Goal: Task Accomplishment & Management: Use online tool/utility

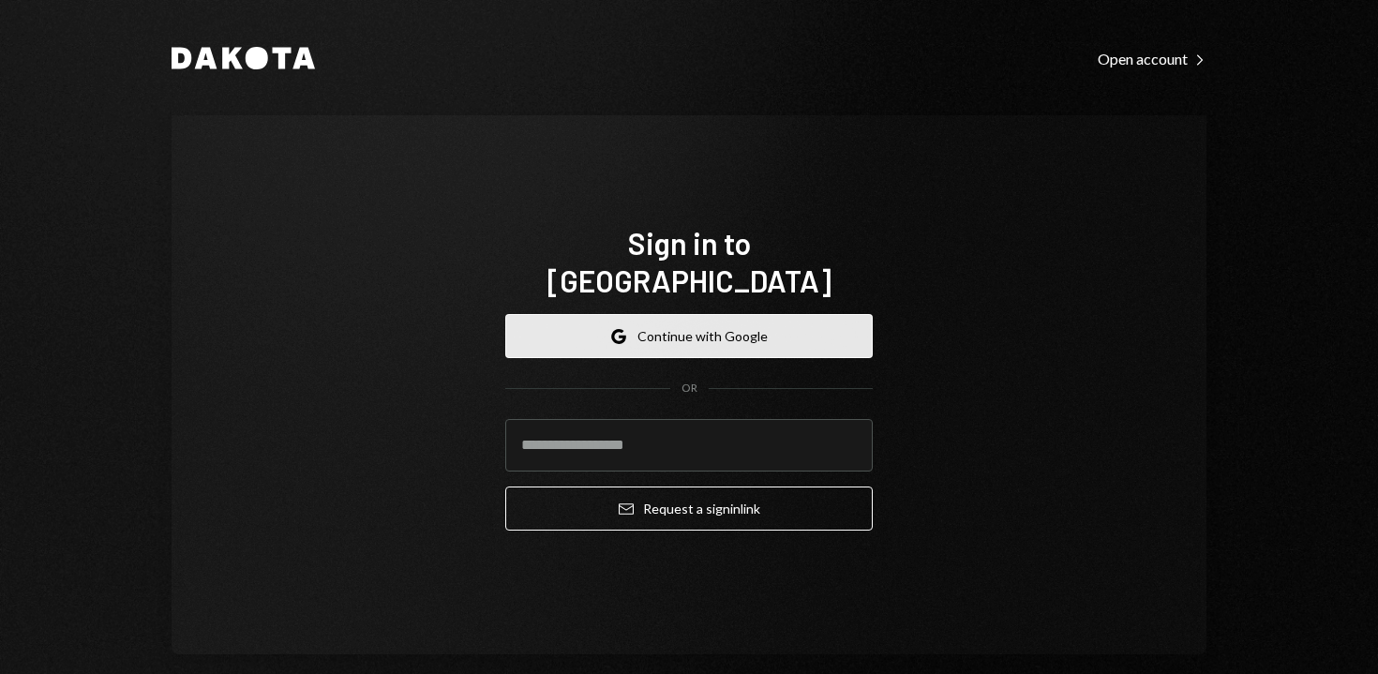
click at [633, 328] on button "Google Continue with Google" at bounding box center [689, 336] width 368 height 44
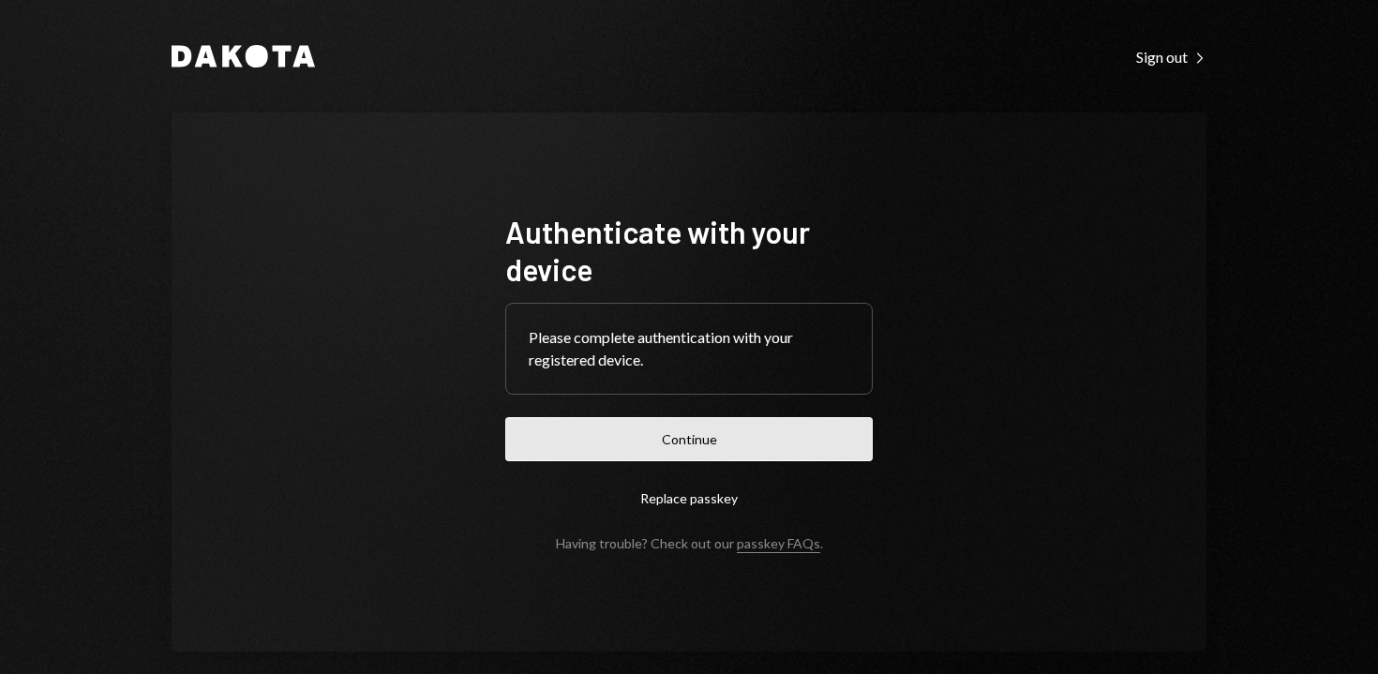
click at [742, 426] on button "Continue" at bounding box center [689, 439] width 368 height 44
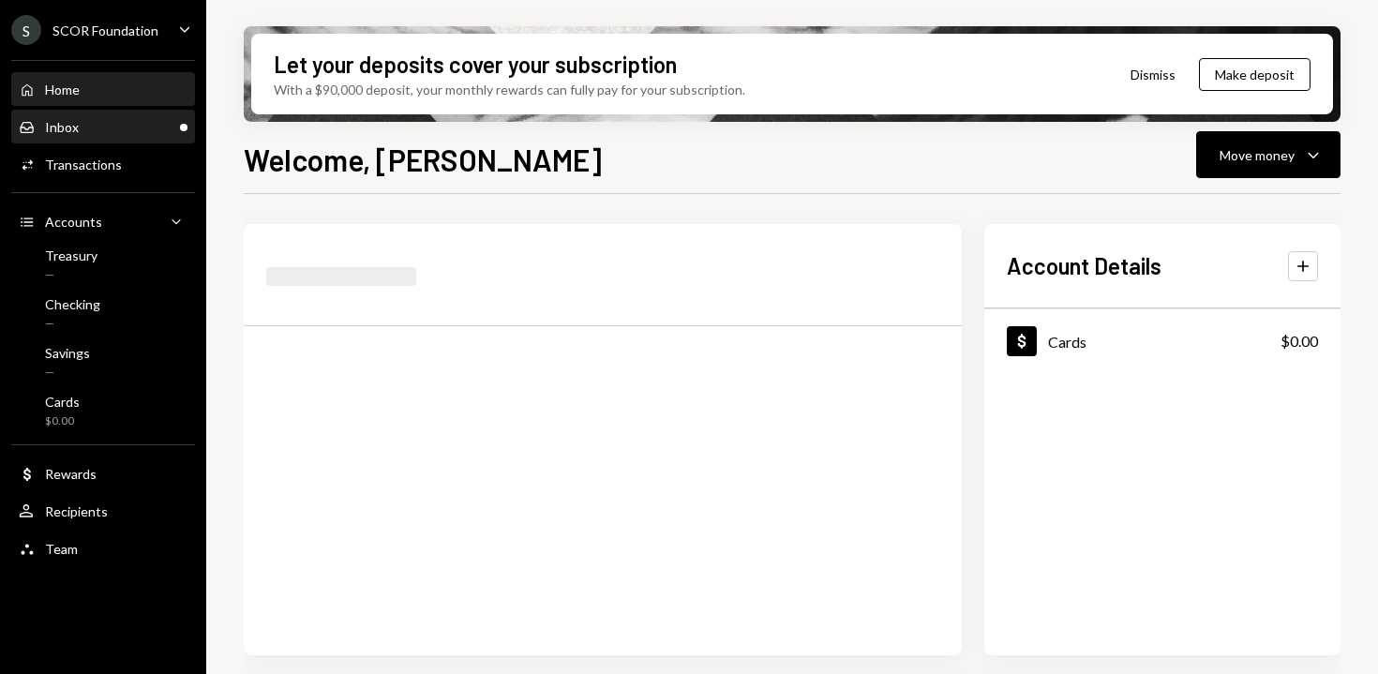
click at [85, 133] on div "Inbox Inbox" at bounding box center [103, 127] width 169 height 17
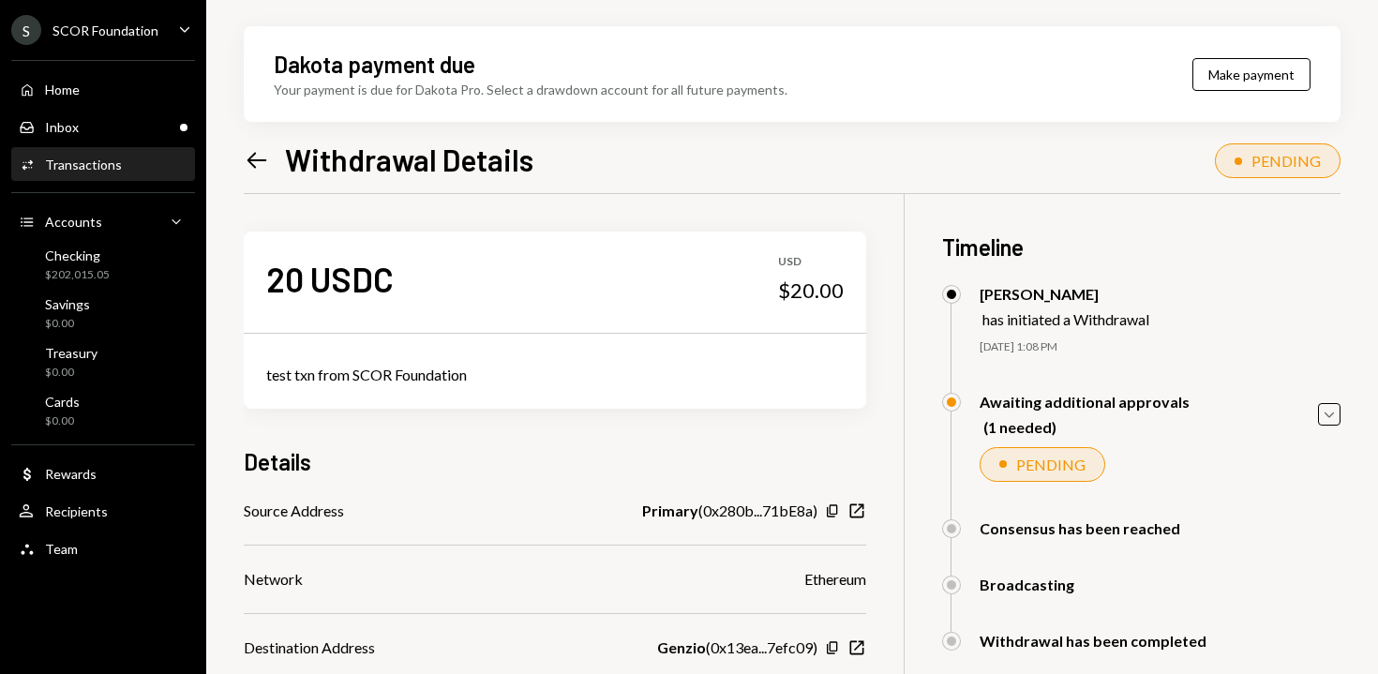
scroll to position [173, 0]
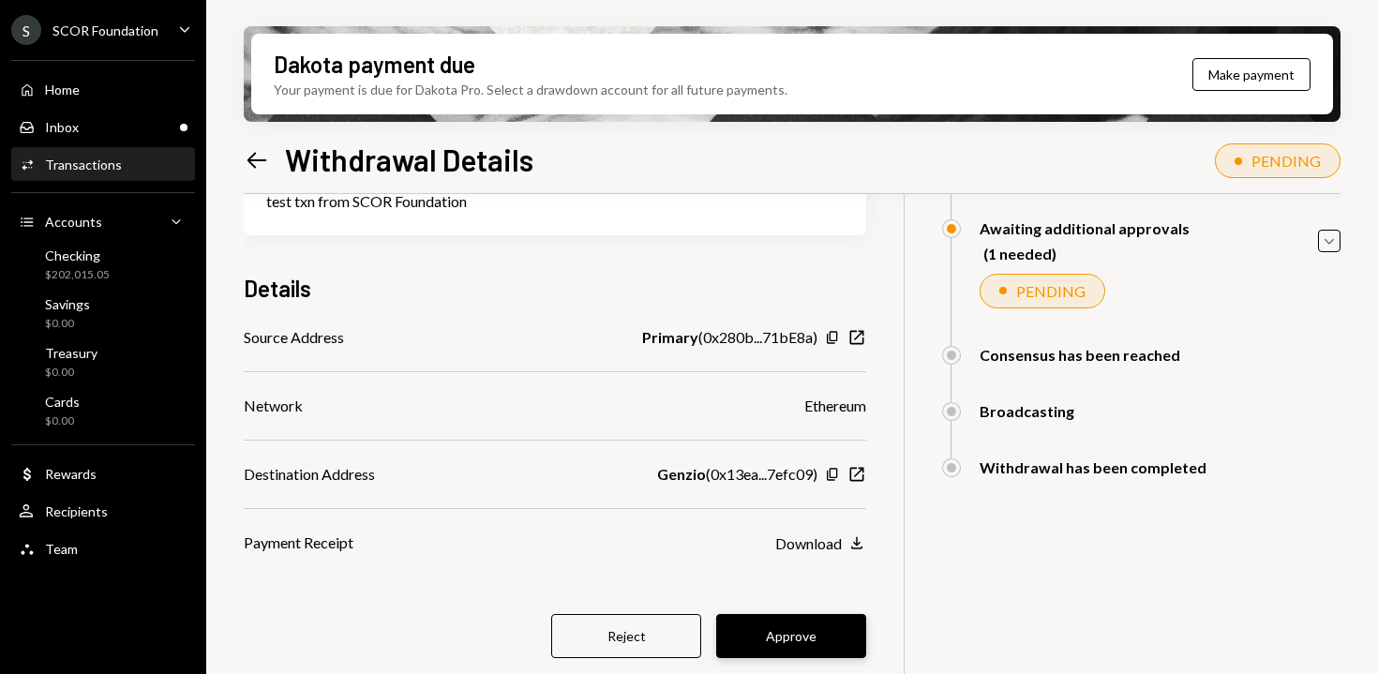
click at [807, 620] on button "Approve" at bounding box center [791, 636] width 150 height 44
